Goal: Book appointment/travel/reservation

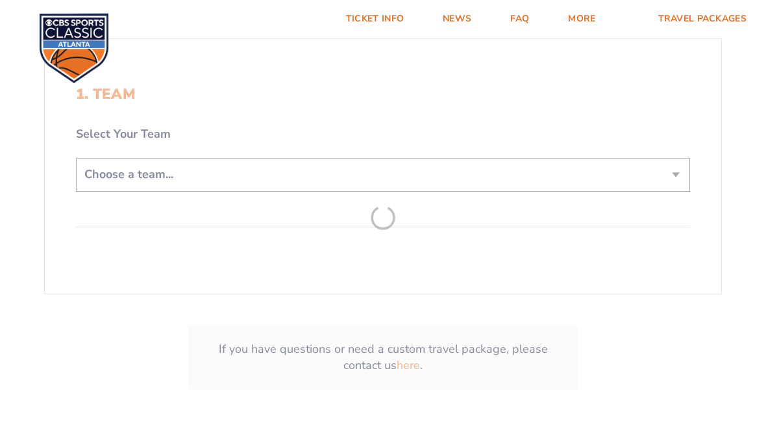
scroll to position [307, 0]
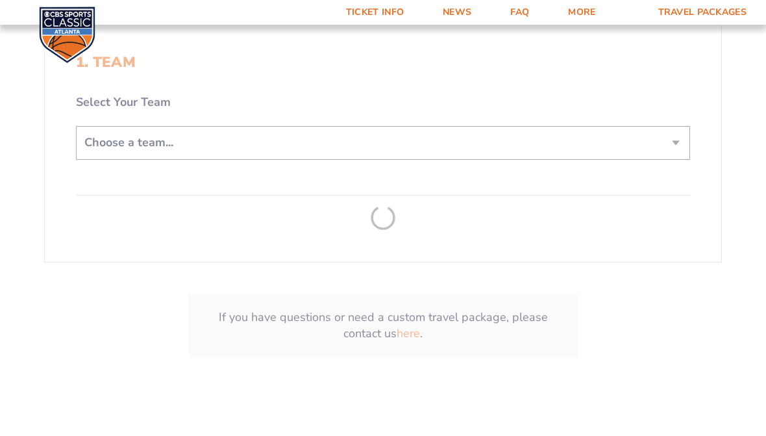
click at [670, 181] on form "[US_STATE] [US_STATE] Travel Package [US_STATE][GEOGRAPHIC_DATA] [US_STATE] Sta…" at bounding box center [383, 56] width 766 height 727
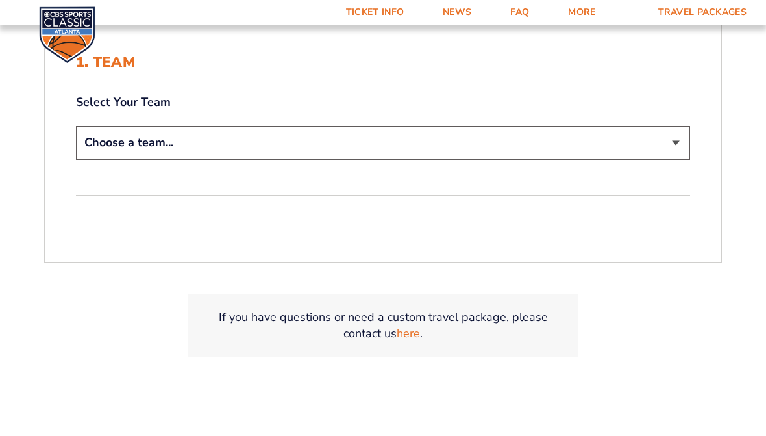
click at [679, 159] on select "Choose a team... [US_STATE] Wildcats [US_STATE] State Buckeyes [US_STATE] Tar H…" at bounding box center [383, 142] width 614 height 33
select select "12757"
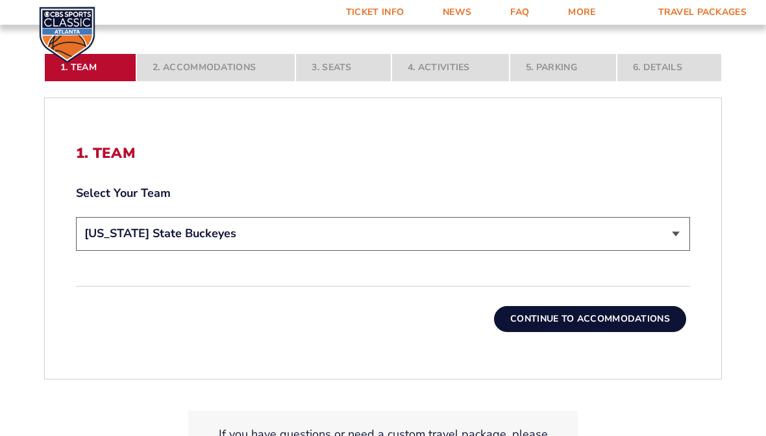
click at [644, 332] on button "Continue To Accommodations" at bounding box center [590, 319] width 192 height 26
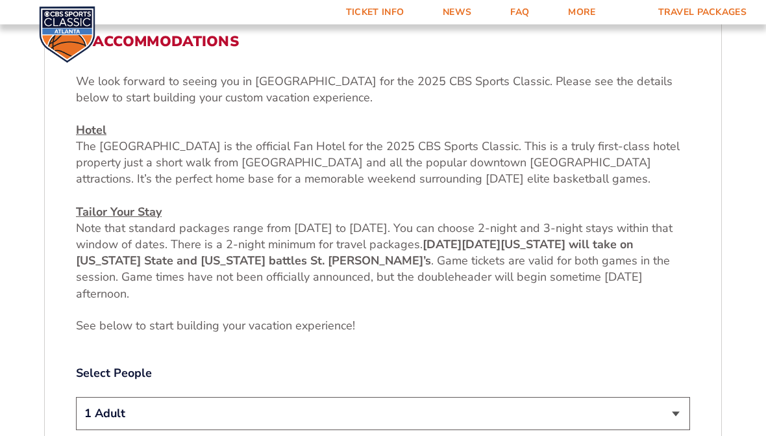
scroll to position [446, 0]
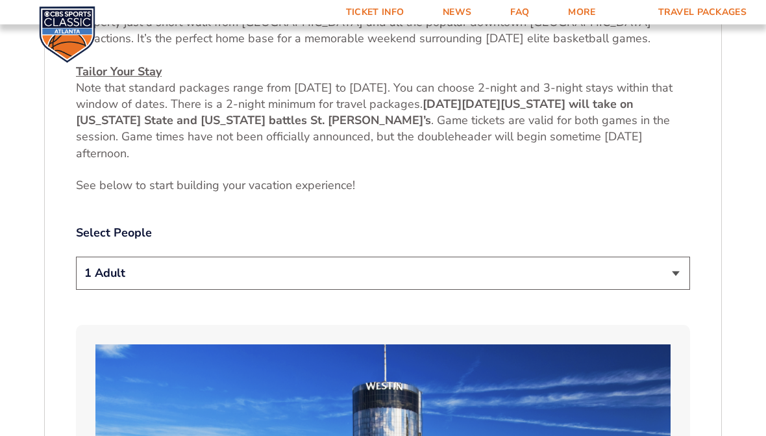
click at [679, 290] on select "1 Adult 2 Adults 3 Adults 4 Adults 2 Adults + 1 Child 2 Adults + 2 Children 2 A…" at bounding box center [383, 273] width 614 height 33
select select "2 Adults"
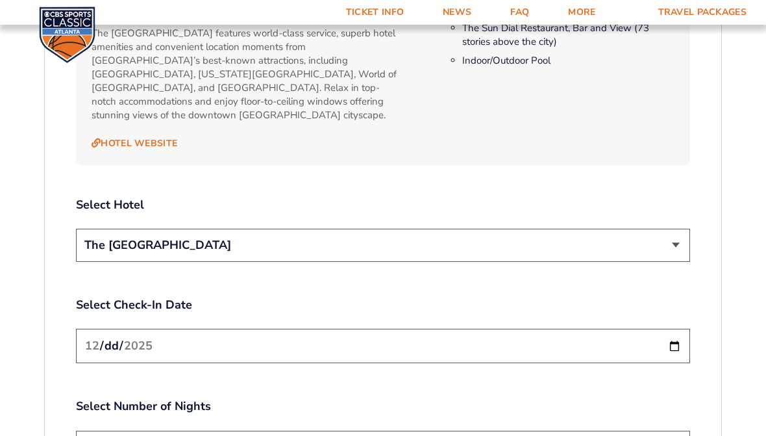
scroll to position [1427, 0]
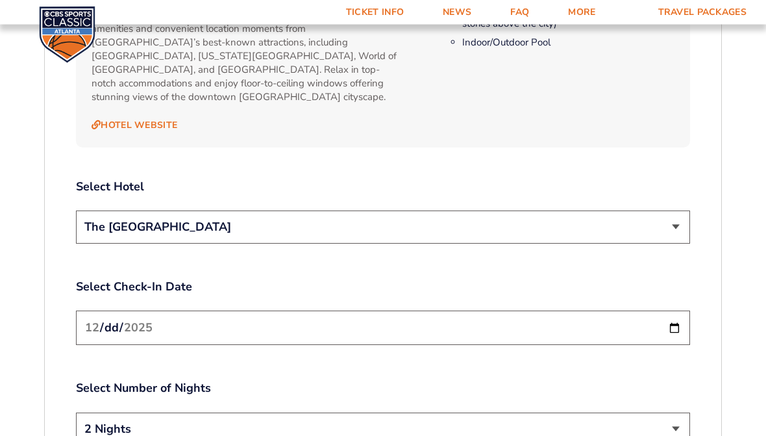
click at [681, 242] on select "The [GEOGRAPHIC_DATA]" at bounding box center [383, 227] width 614 height 33
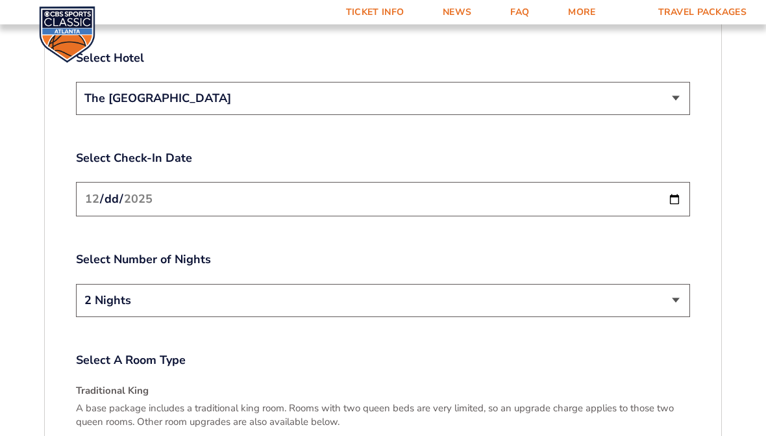
scroll to position [1556, 0]
click at [374, 10] on link "Ticket Info" at bounding box center [375, 12] width 97 height 25
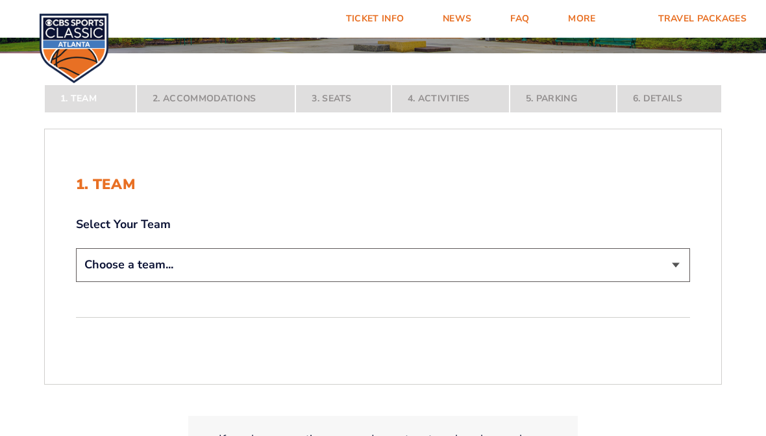
scroll to position [221, 0]
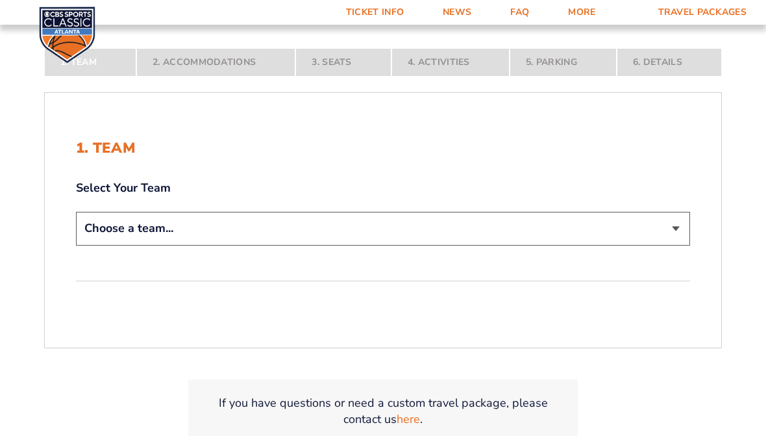
click at [681, 245] on select "Choose a team... [US_STATE] Wildcats [US_STATE] State Buckeyes [US_STATE] Tar H…" at bounding box center [383, 228] width 614 height 33
select select "12757"
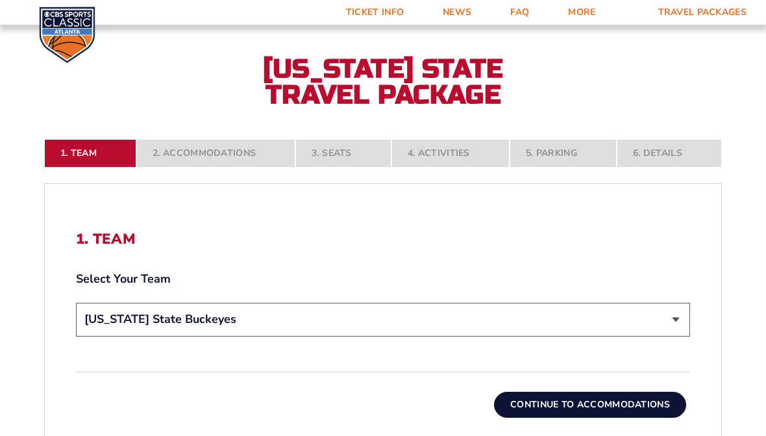
click at [631, 418] on button "Continue To Accommodations" at bounding box center [590, 405] width 192 height 26
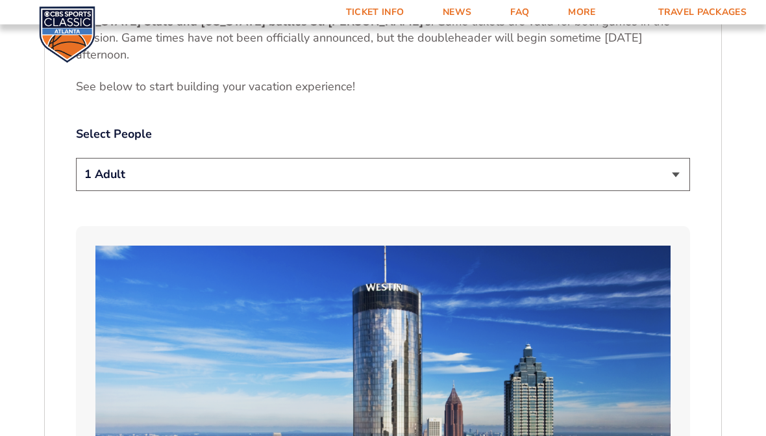
click at [679, 192] on select "1 Adult 2 Adults 3 Adults 4 Adults 2 Adults + 1 Child 2 Adults + 2 Children 2 A…" at bounding box center [383, 174] width 614 height 33
select select "2 Adults"
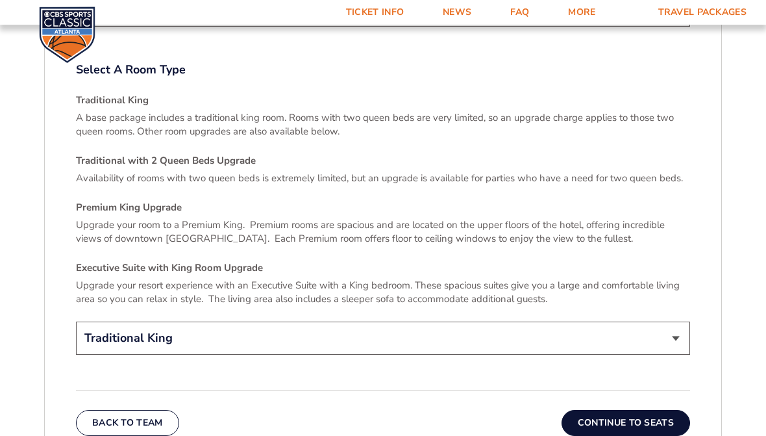
scroll to position [1847, 0]
click at [675, 351] on select "Traditional King Traditional with 2 Queen Beds Upgrade (+$45 per night) Premium…" at bounding box center [383, 337] width 614 height 33
click at [648, 435] on button "Continue To Seats" at bounding box center [626, 422] width 129 height 26
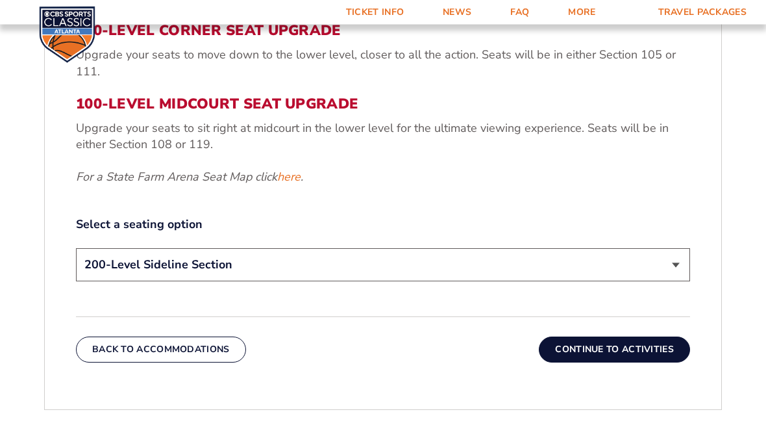
scroll to position [568, 0]
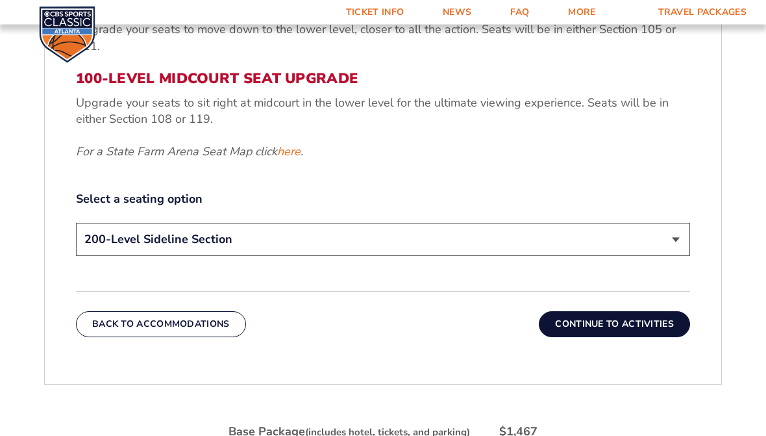
click at [658, 338] on button "Continue To Activities" at bounding box center [614, 325] width 151 height 26
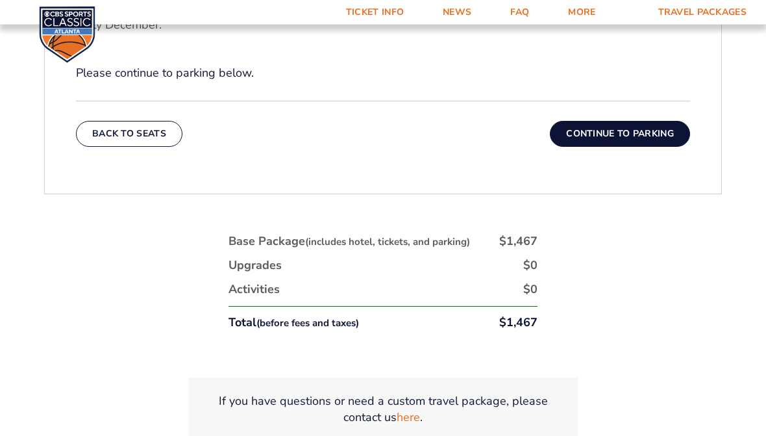
scroll to position [604, 0]
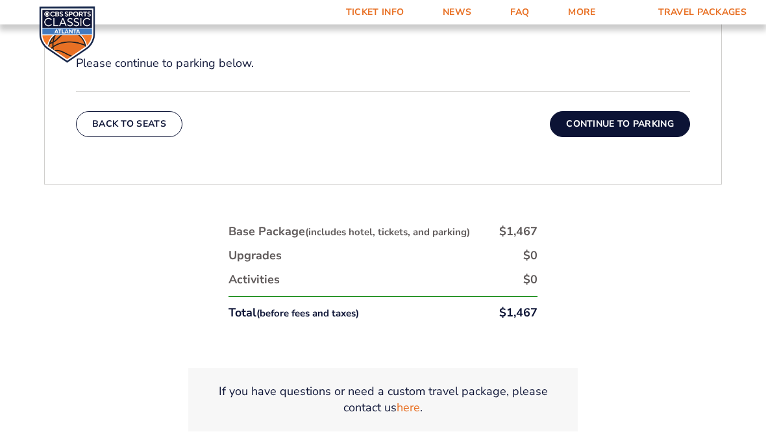
click at [649, 138] on button "Continue To Parking" at bounding box center [620, 125] width 140 height 26
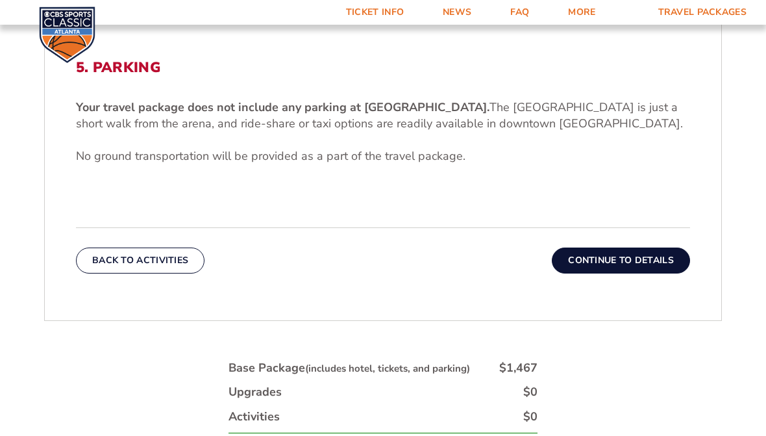
scroll to position [392, 0]
click at [636, 274] on button "Continue To Details" at bounding box center [621, 261] width 138 height 26
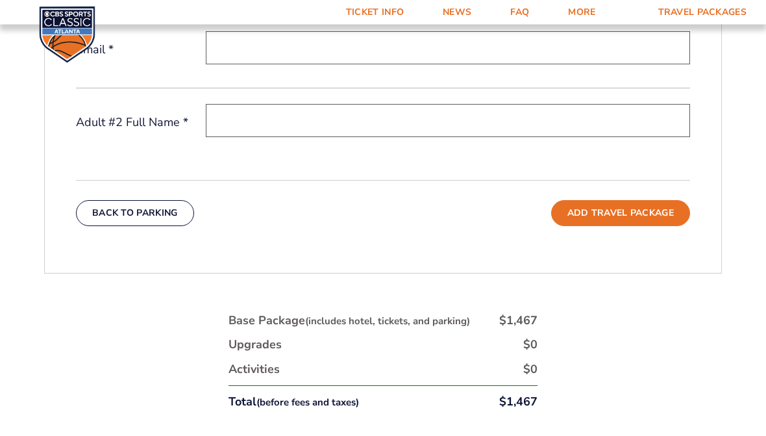
scroll to position [486, 0]
